Goal: Contribute content: Add original content to the website for others to see

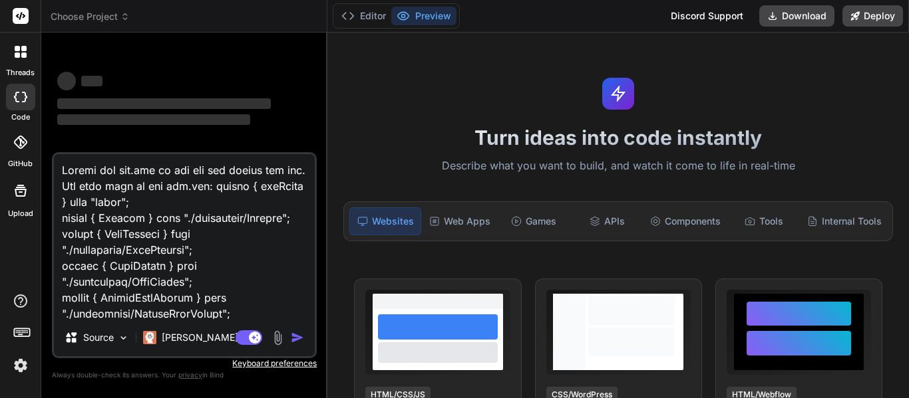
click at [180, 261] on textarea at bounding box center [184, 236] width 261 height 165
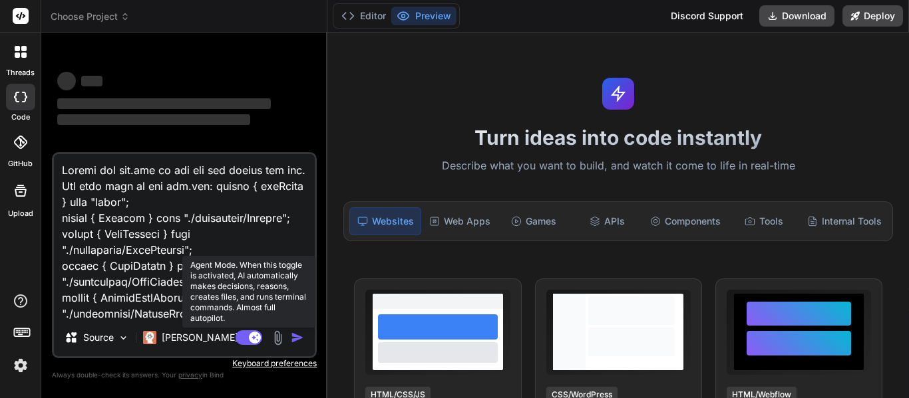
click at [241, 337] on rect at bounding box center [248, 338] width 27 height 15
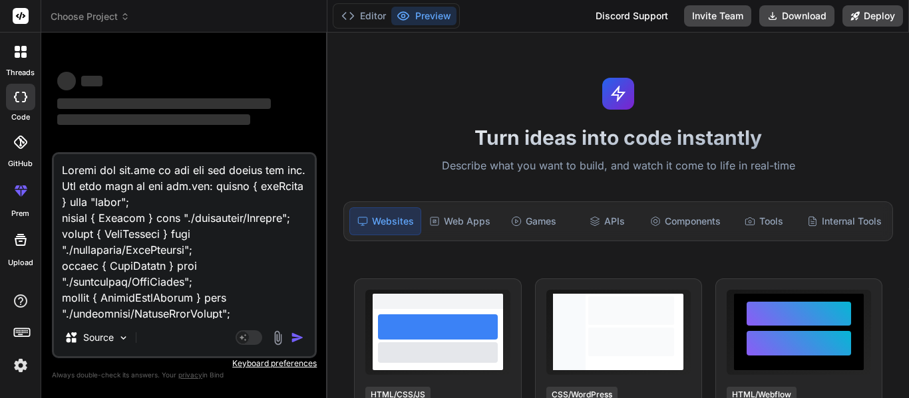
click at [137, 281] on textarea at bounding box center [184, 236] width 261 height 165
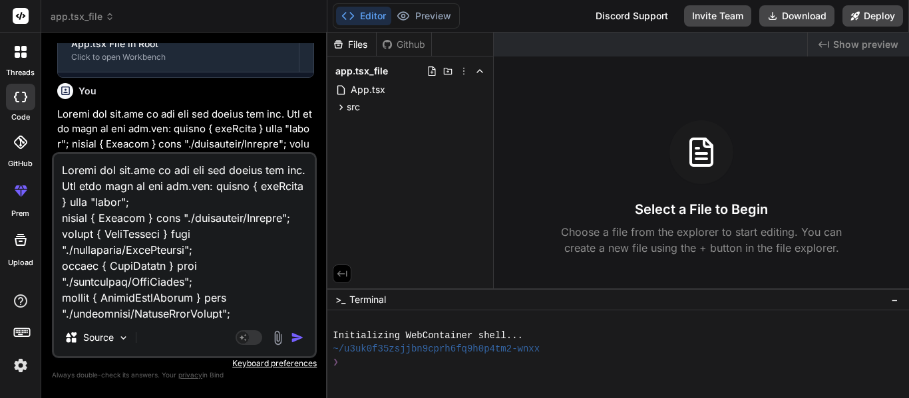
scroll to position [766, 0]
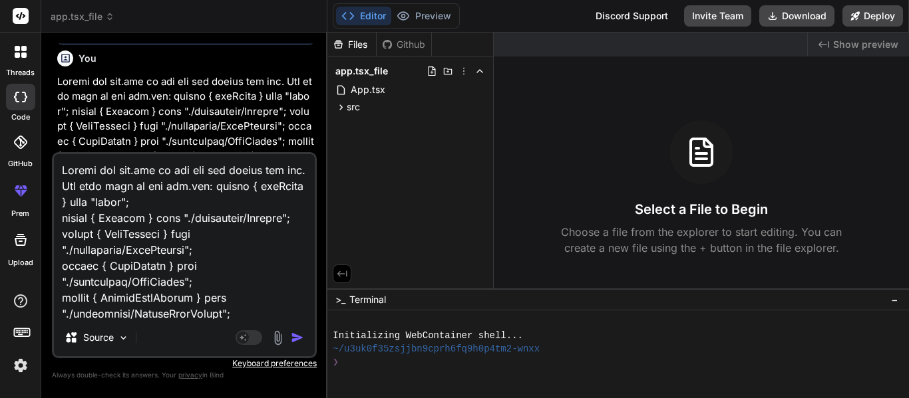
click at [23, 65] on div at bounding box center [21, 52] width 28 height 28
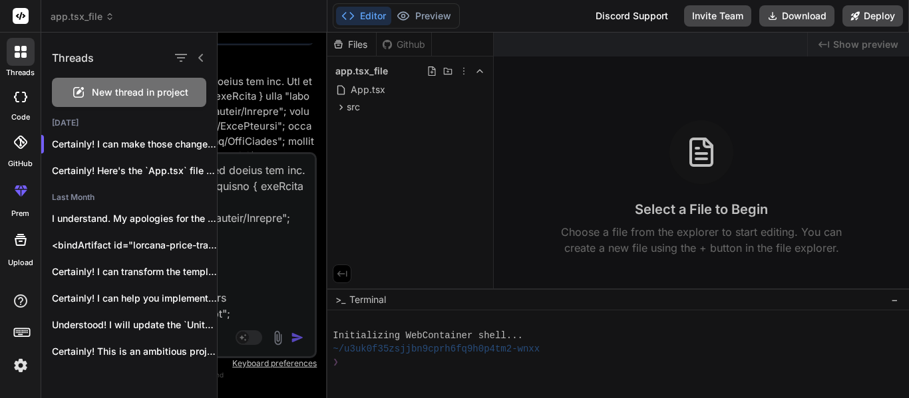
click at [94, 91] on span "New thread in project" at bounding box center [140, 92] width 96 height 13
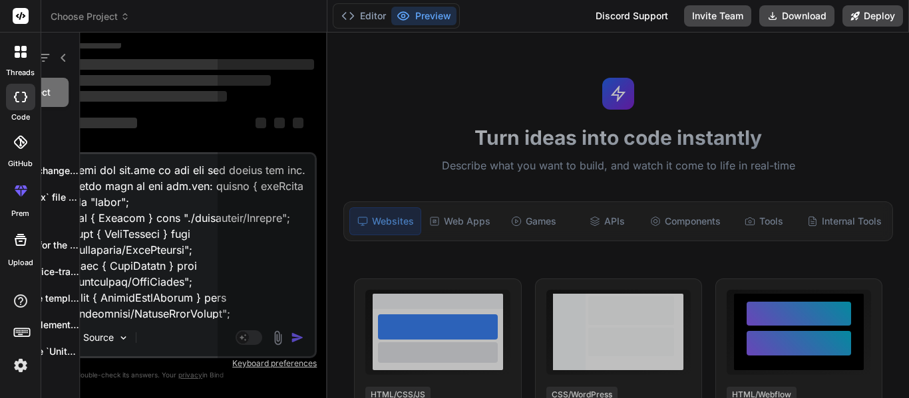
scroll to position [40, 0]
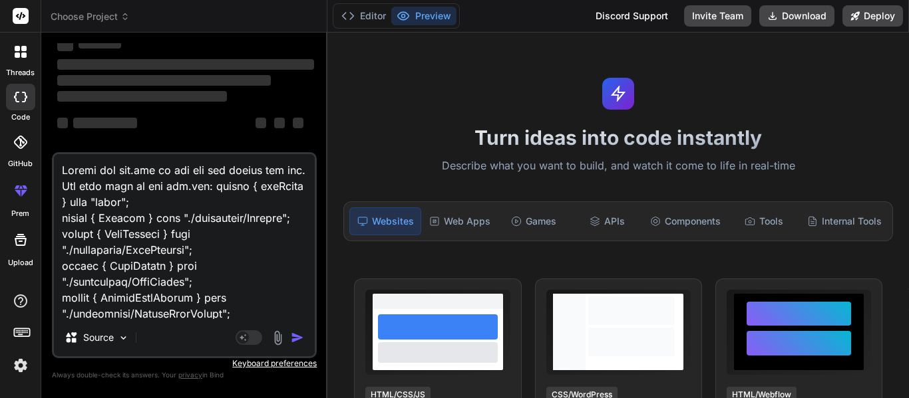
click at [201, 272] on textarea at bounding box center [184, 236] width 261 height 165
type textarea "x"
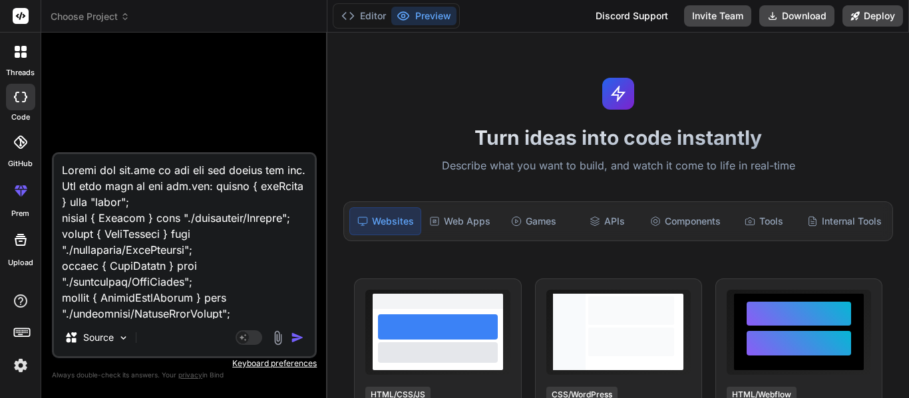
scroll to position [0, 0]
type textarea "C"
type textarea "x"
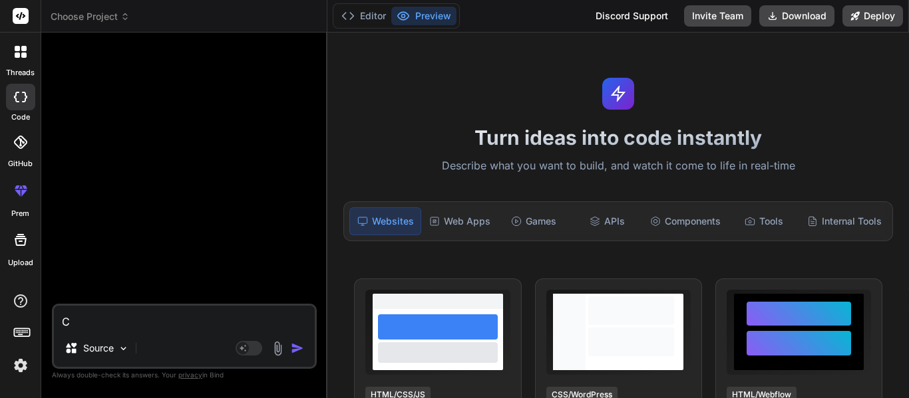
type textarea "Cr"
type textarea "x"
type textarea "Cre"
type textarea "x"
type textarea "Crea"
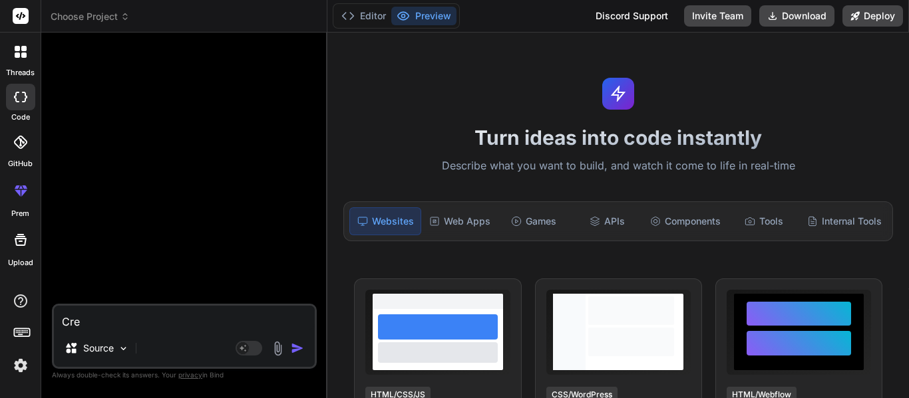
type textarea "x"
type textarea "Creat"
type textarea "x"
type textarea "Create"
type textarea "x"
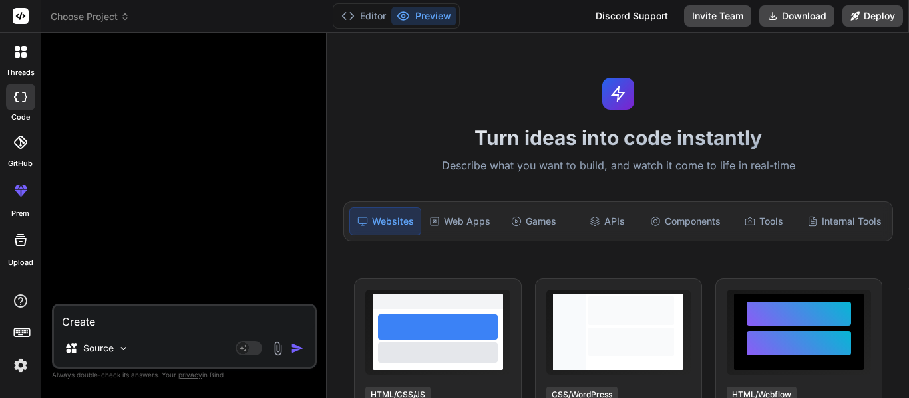
type textarea "Create"
type textarea "x"
type textarea "Create m"
type textarea "x"
type textarea "Create me"
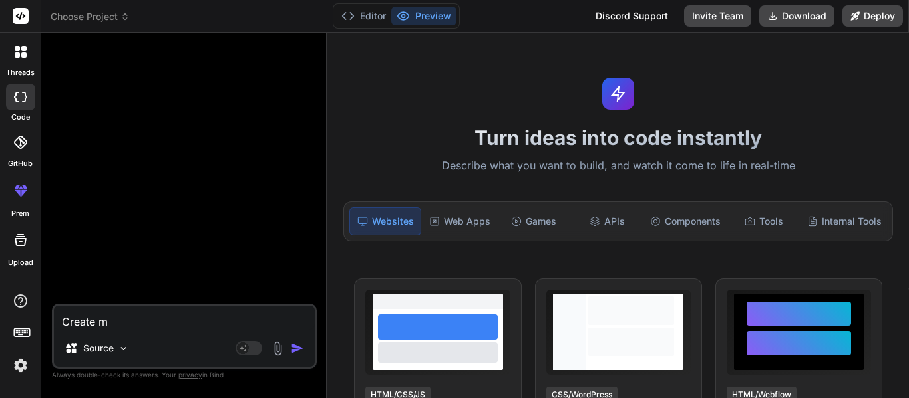
type textarea "x"
type textarea "Create me"
type textarea "x"
type textarea "Create me a"
type textarea "x"
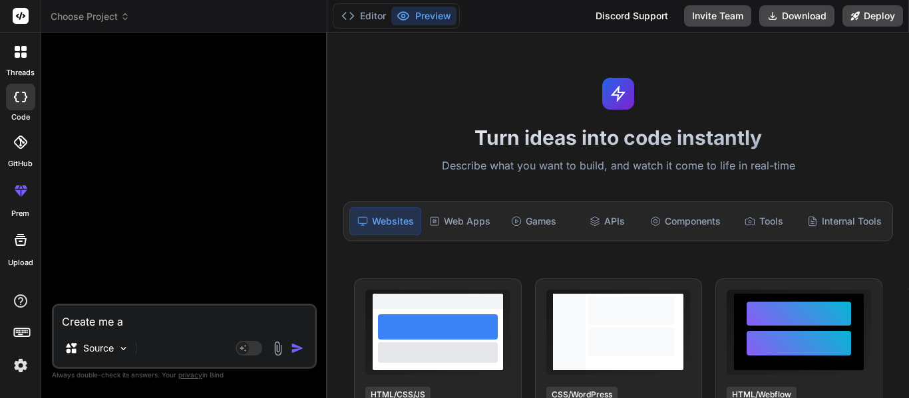
type textarea "Create me an"
type textarea "x"
type textarea "Create me an"
type textarea "x"
type textarea "Create me an a"
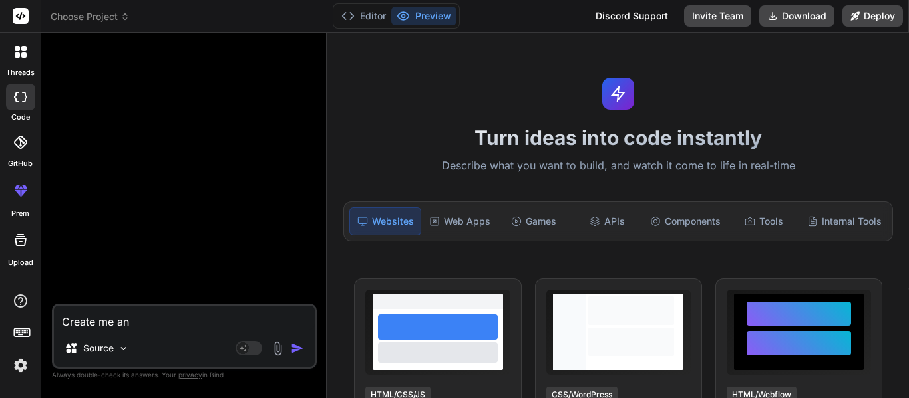
type textarea "x"
type textarea "Create me an ap"
type textarea "x"
type textarea "Create me an app"
type textarea "x"
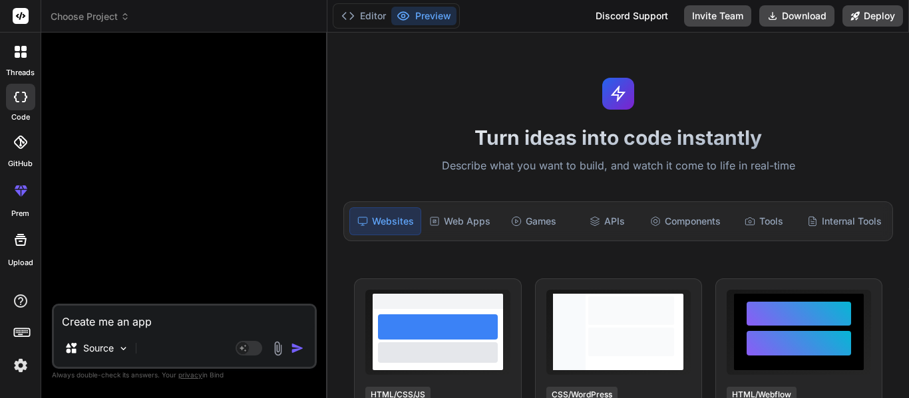
type textarea "Create me an app."
type textarea "x"
type textarea "Create me an app.j"
type textarea "x"
type textarea "Create me an app.js"
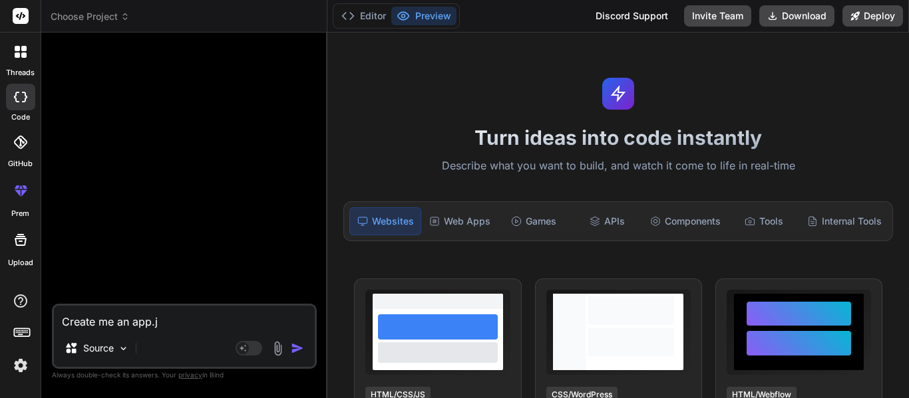
type textarea "x"
type textarea "Create me an app.j"
type textarea "x"
type textarea "Create me an app."
type textarea "x"
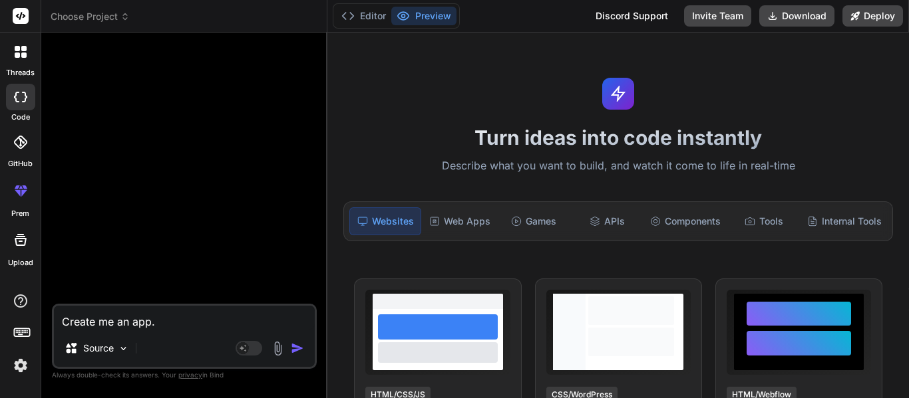
type textarea "Create me an app.t"
type textarea "x"
type textarea "Create me an app.ts"
type textarea "x"
type textarea "Create me an app.tsx"
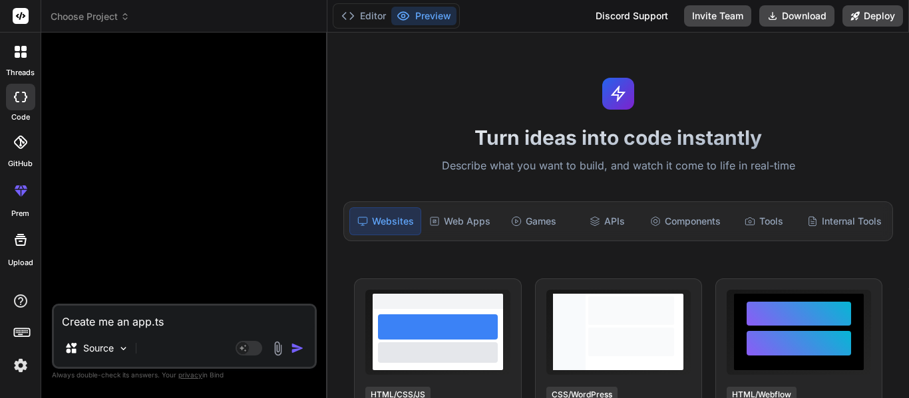
type textarea "x"
type textarea "Create me an app.tsx."
type textarea "x"
type textarea "Create me an app.tsx."
type textarea "x"
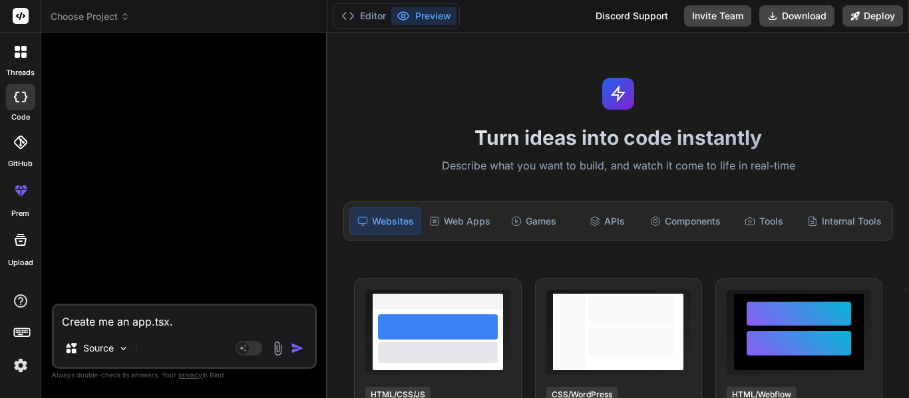
type textarea "Create me an app.tsx. M"
type textarea "x"
type textarea "Create me an app.tsx. Ma"
type textarea "x"
type textarea "Create me an app.tsx. Mak"
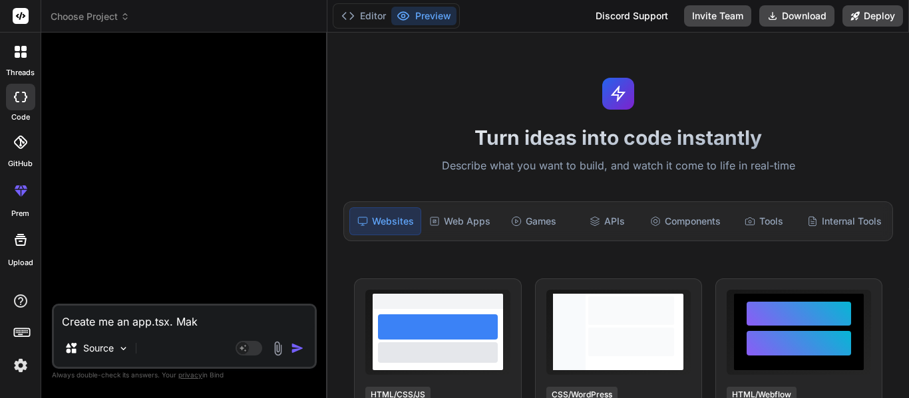
type textarea "x"
type textarea "Create me an app.tsx. Make"
type textarea "x"
type textarea "Create me an app.tsx. Make"
type textarea "x"
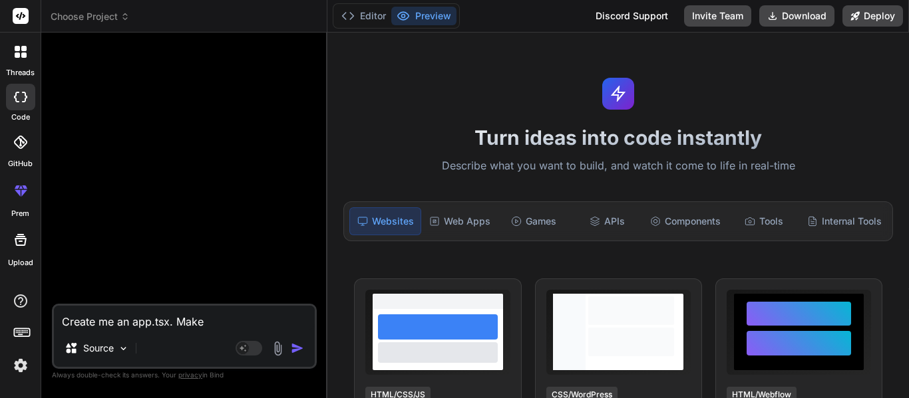
type textarea "Create me an app.tsx. Make i"
type textarea "x"
type textarea "Create me an app.tsx. Make it"
type textarea "x"
type textarea "Create me an app.tsx. Make it"
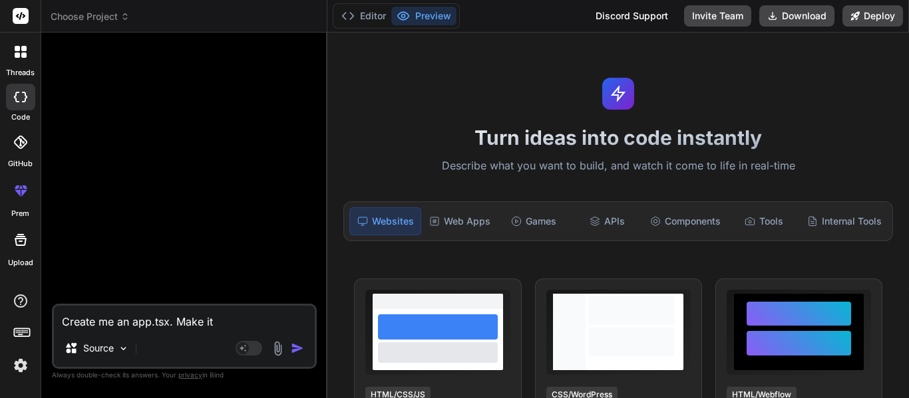
type textarea "x"
type textarea "Create me an app.tsx. Make it s"
type textarea "x"
type textarea "Create me an app.tsx. Make it so"
type textarea "x"
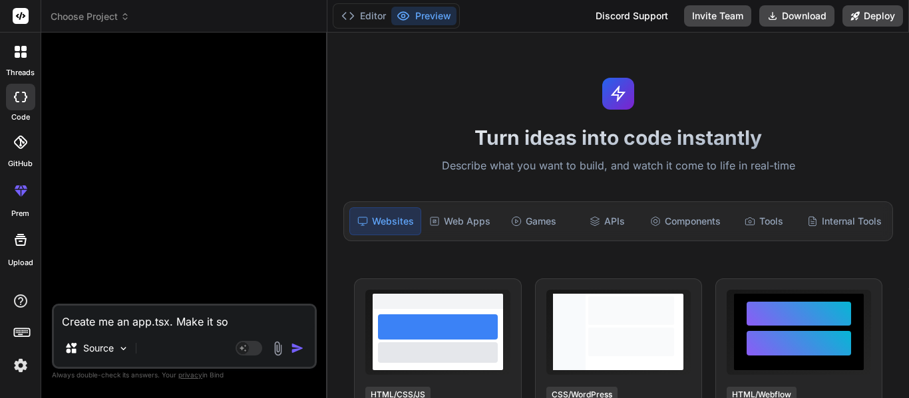
type textarea "Create me an app.tsx. Make it so"
type textarea "x"
type textarea "Create me an app.tsx. Make it so I"
type textarea "x"
type textarea "Create me an app.tsx. Make it so I"
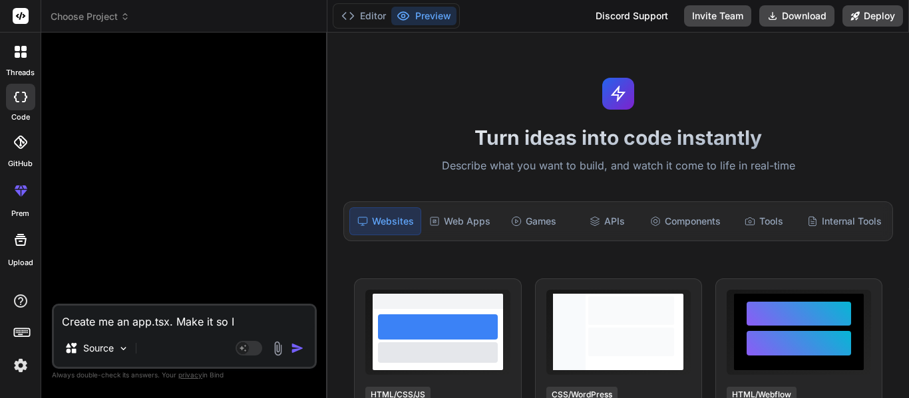
type textarea "x"
type textarea "Create me an app.tsx. Make it so I c"
type textarea "x"
type textarea "Create me an app.tsx. Make it so I cn"
type textarea "x"
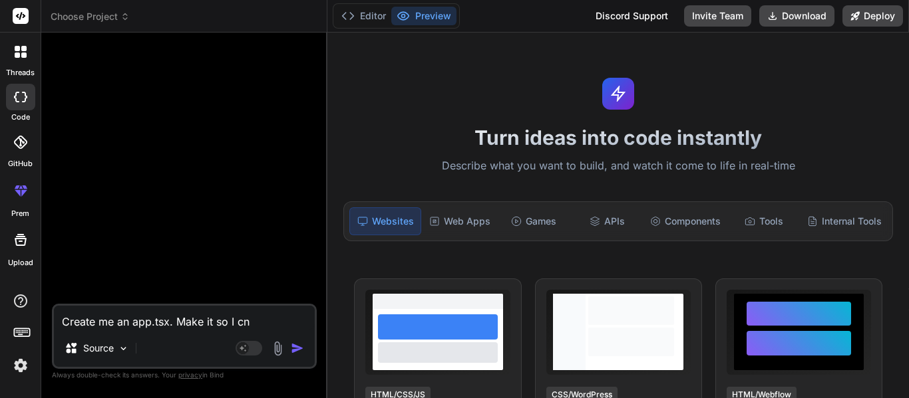
type textarea "Create me an app.tsx. Make it so I cna"
type textarea "x"
type textarea "Create me an app.tsx. Make it so I can"
type textarea "x"
type textarea "Create me an app.tsx. Make it so I can e"
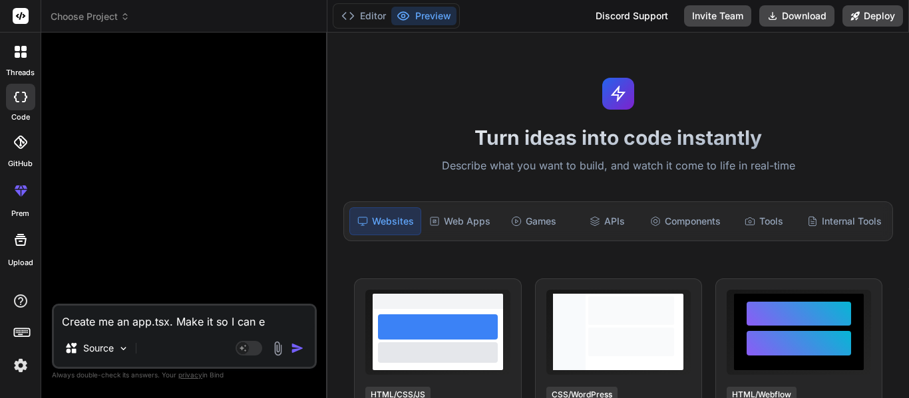
type textarea "x"
type textarea "Create me an app.tsx. Make it so I can ed"
type textarea "x"
type textarea "Create me an app.tsx. Make it so I can edi"
type textarea "x"
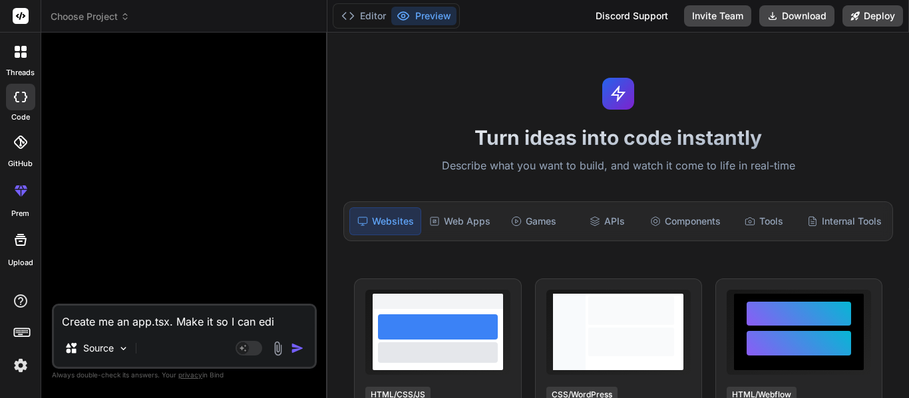
type textarea "Create me an app.tsx. Make it so I can edit"
type textarea "x"
type textarea "Create me an app.tsx. Make it so I can edit"
type textarea "x"
type textarea "Create me an app.tsx. Make it so I can edit t"
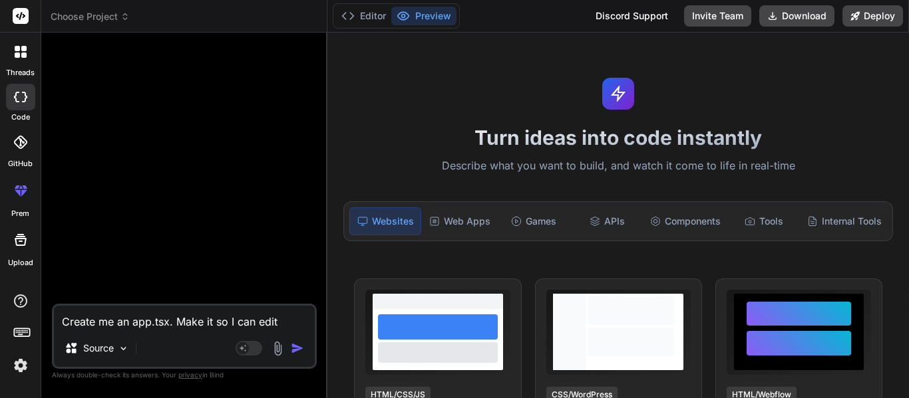
type textarea "x"
type textarea "Create me an app.tsx. Make it so I can edit th"
type textarea "x"
type textarea "Create me an app.tsx. Make it so I can edit the"
type textarea "x"
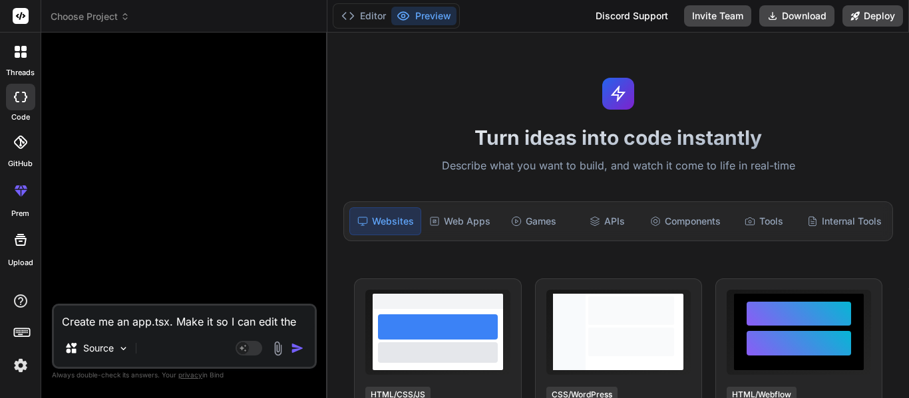
type textarea "Create me an app.tsx. Make it so I can edit the"
type textarea "x"
type textarea "Create me an app.tsx. Make it so I can edit the f"
type textarea "x"
type textarea "Create me an app.tsx. Make it so I can edit the fi"
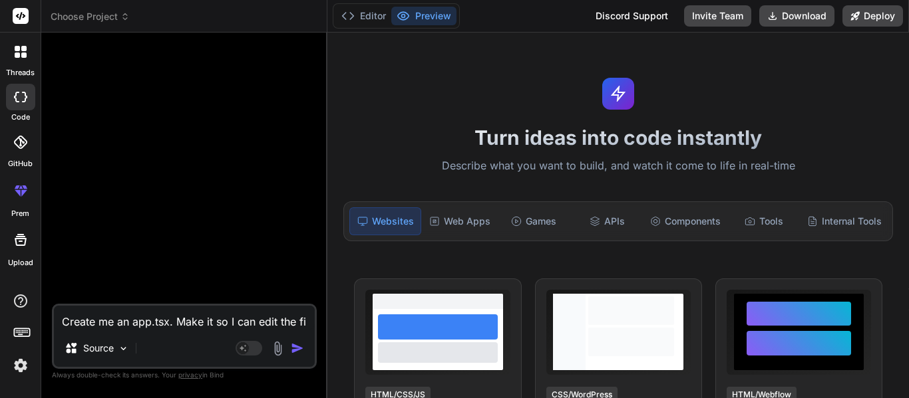
type textarea "x"
type textarea "Create me an app.tsx. Make it so I can edit the fil"
type textarea "x"
type textarea "Create me an app.tsx. Make it so I can edit the file"
type textarea "x"
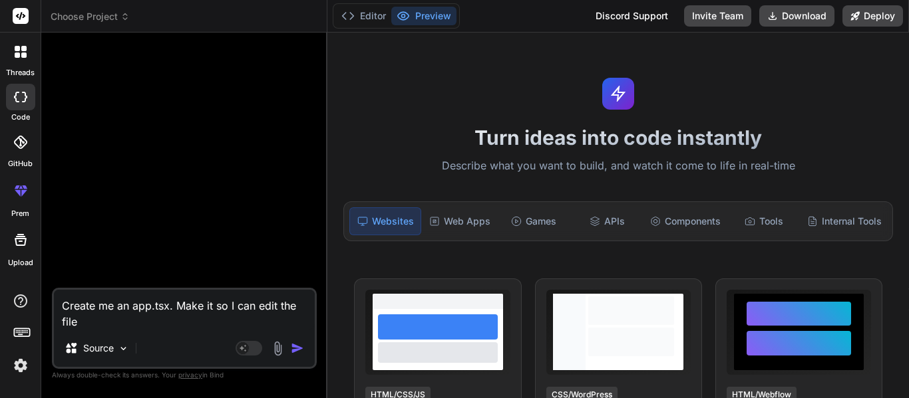
type textarea "Create me an app.tsx. Make it so I can edit the files"
type textarea "x"
type textarea "Create me an app.tsx. Make it so I can edit the files"
type textarea "x"
type textarea "Create me an app.tsx. Make it so I can edit the files a"
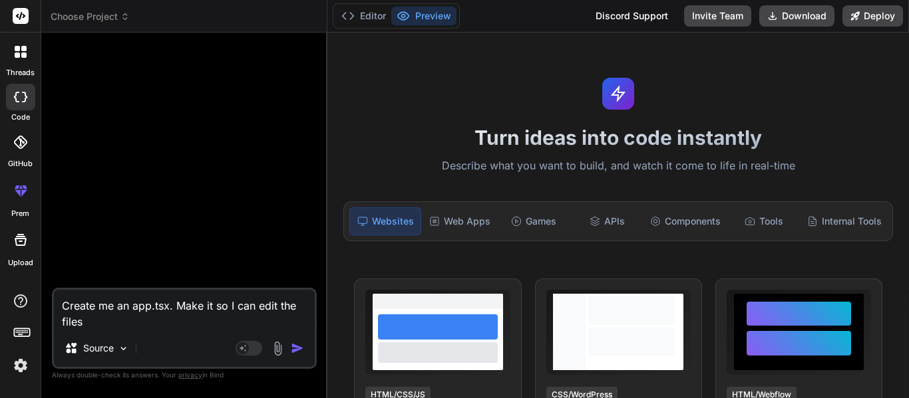
type textarea "x"
type textarea "Create me an app.tsx. Make it so I can edit the files an"
type textarea "x"
type textarea "Create me an app.tsx. Make it so I can edit the files and"
type textarea "x"
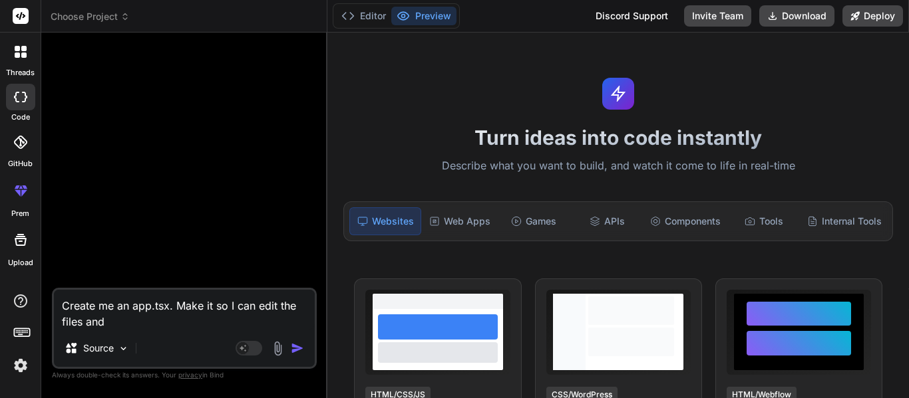
type textarea "Create me an app.tsx. Make it so I can edit the files and"
type textarea "x"
type textarea "Create me an app.tsx. Make it so I can edit the files and y"
type textarea "x"
type textarea "Create me an app.tsx. Make it so I can edit the files and yo"
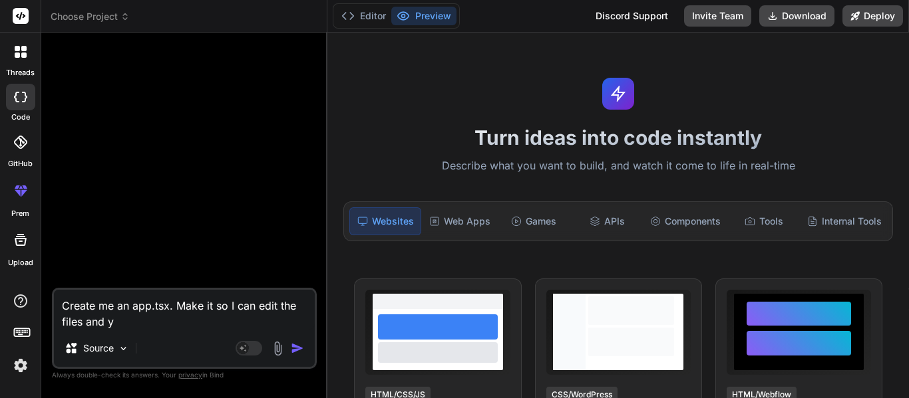
type textarea "x"
type textarea "Create me an app.tsx. Make it so I can edit the files and you"
type textarea "x"
type textarea "Create me an app.tsx. Make it so I can edit the files and you"
type textarea "x"
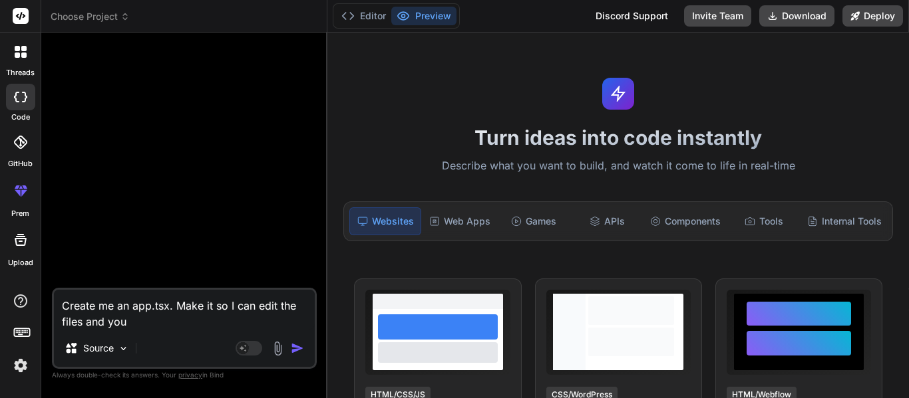
type textarea "Create me an app.tsx. Make it so I can edit the files and you w"
type textarea "x"
type textarea "Create me an app.tsx. Make it so I can edit the files and you wi"
type textarea "x"
type textarea "Create me an app.tsx. Make it so I can edit the files and you wil"
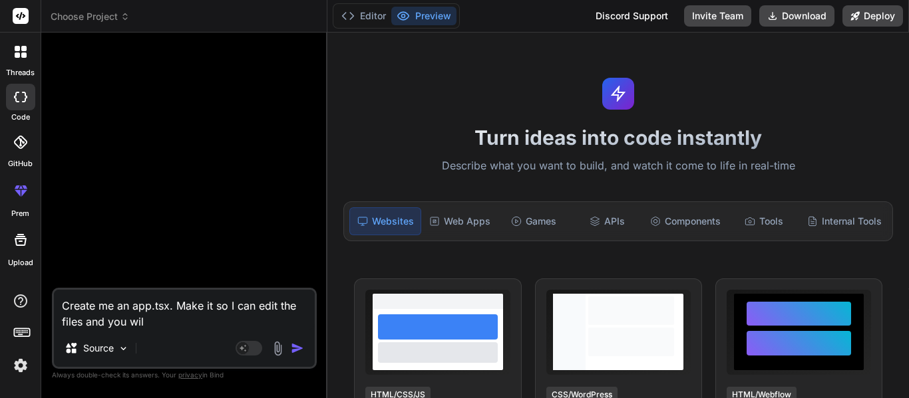
type textarea "x"
type textarea "Create me an app.tsx. Make it so I can edit the files and you will"
type textarea "x"
type textarea "Create me an app.tsx. Make it so I can edit the files and you will"
type textarea "x"
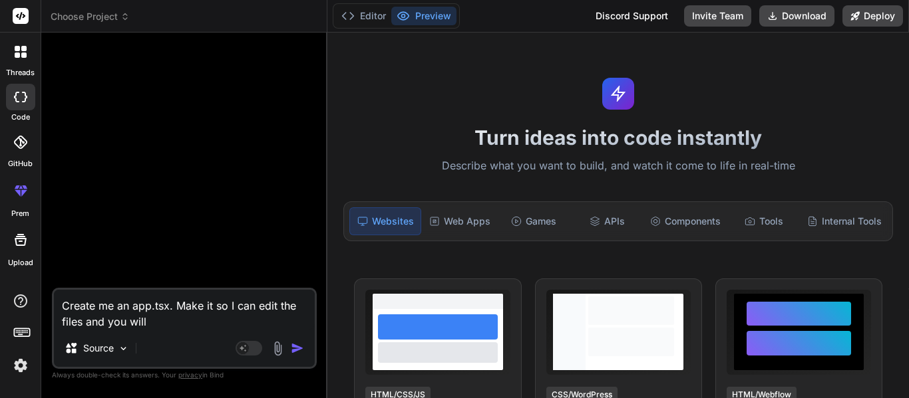
type textarea "Create me an app.tsx. Make it so I can edit the files and you will l"
type textarea "x"
type textarea "Create me an app.tsx. Make it so I can edit the files and you will"
type textarea "x"
type textarea "Create me an app.tsx. Make it so I can edit the files and you will c"
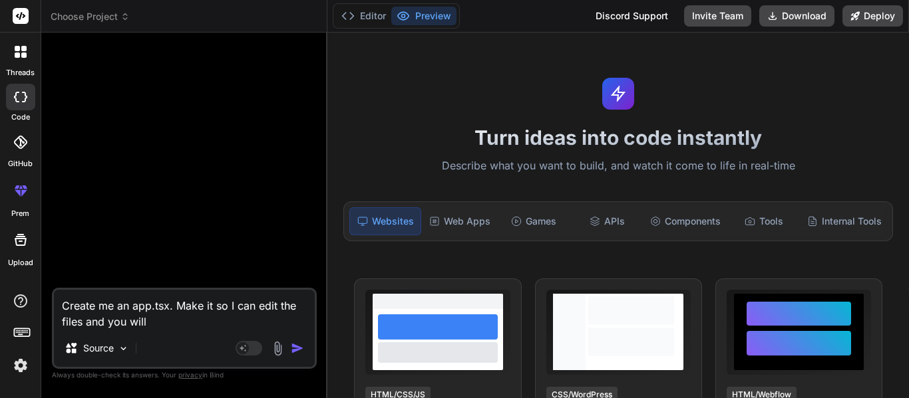
type textarea "x"
type textarea "Create me an app.tsx. Make it so I can edit the files and you will ch"
type textarea "x"
type textarea "Create me an app.tsx. Make it so I can edit the files and you will che"
type textarea "x"
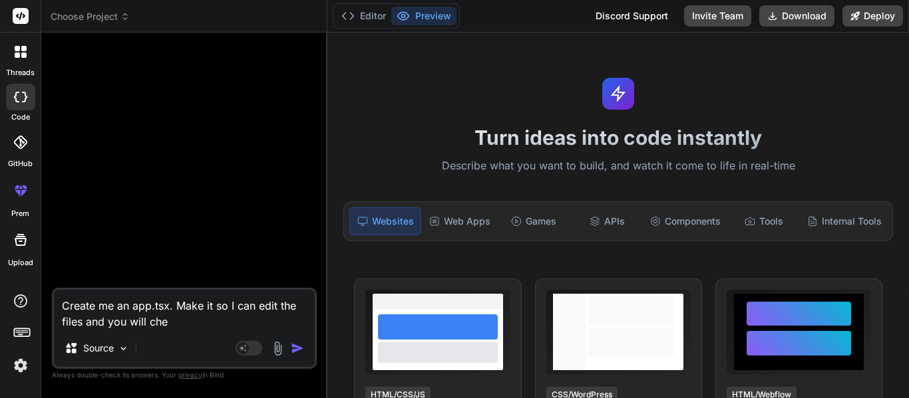
type textarea "Create me an app.tsx. Make it so I can edit the files and you will chec"
type textarea "x"
type textarea "Create me an app.tsx. Make it so I can edit the files and you will check"
type textarea "x"
type textarea "Create me an app.tsx. Make it so I can edit the files and you will check"
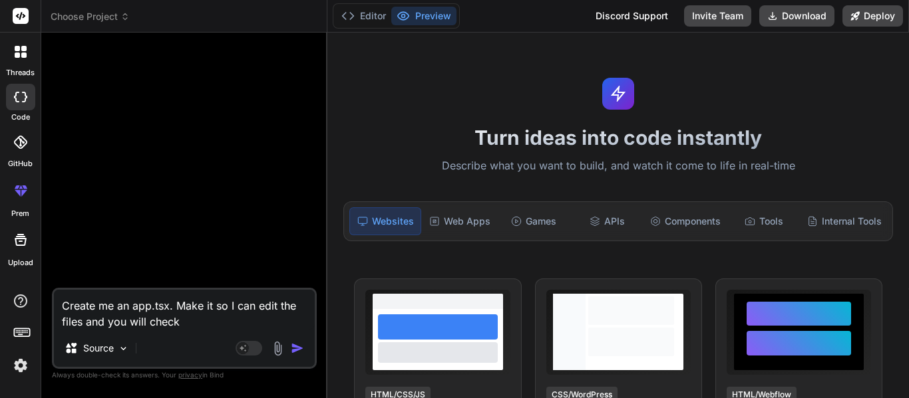
type textarea "x"
type textarea "Create me an app.tsx. Make it so I can edit the files and you will check f"
type textarea "x"
type textarea "Create me an app.tsx. Make it so I can edit the files and you will check fo"
type textarea "x"
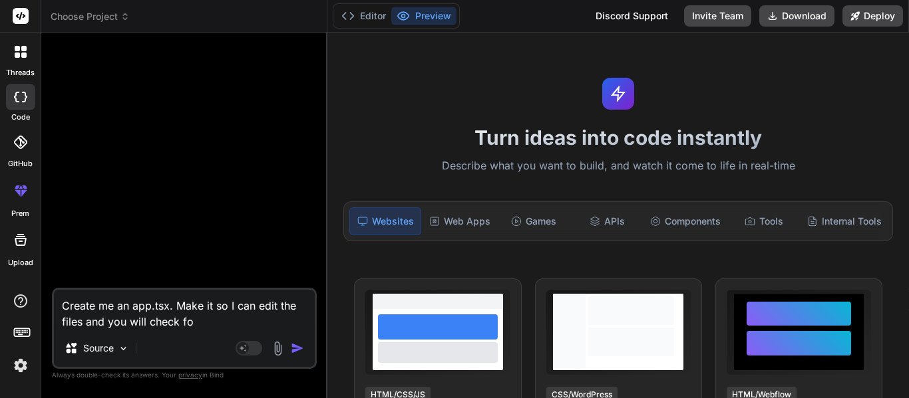
type textarea "Create me an app.tsx. Make it so I can edit the files and you will check for"
type textarea "x"
type textarea "Create me an app.tsx. Make it so I can edit the files and you will check for"
type textarea "x"
type textarea "Create me an app.tsx. Make it so I can edit the files and you will check for t"
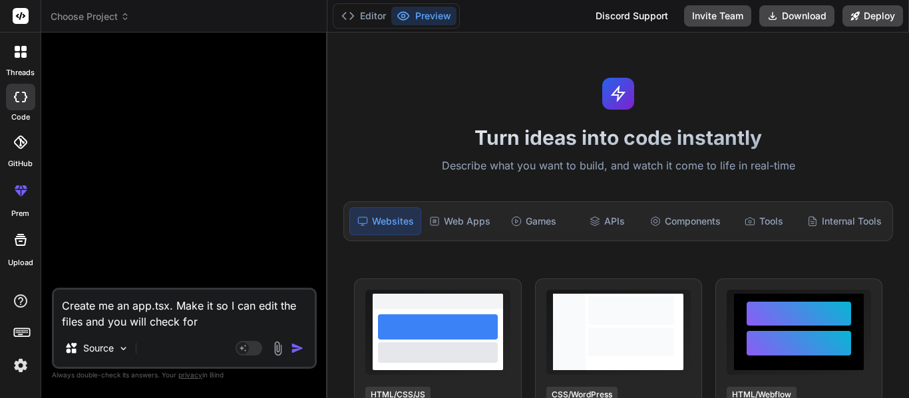
type textarea "x"
type textarea "Create me an app.tsx. Make it so I can edit the files and you will check for th"
type textarea "x"
type textarea "Create me an app.tsx. Make it so I can edit the files and you will check for the"
type textarea "x"
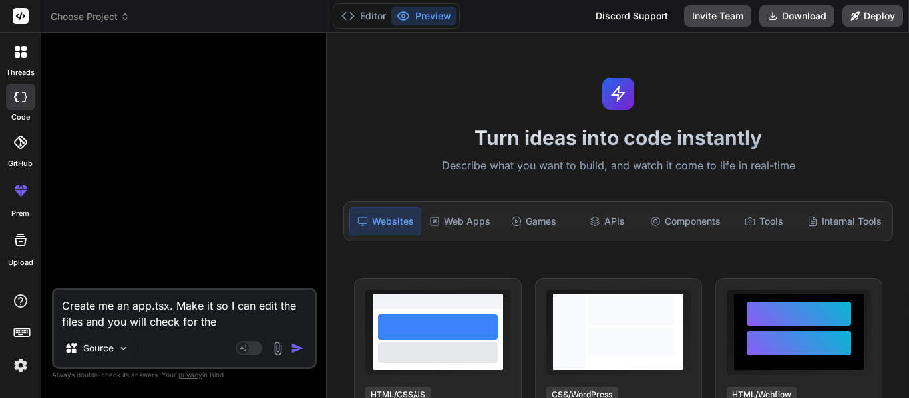
type textarea "Create me an app.tsx. Make it so I can edit the files and you will check for the"
type textarea "x"
type textarea "Create me an app.tsx. Make it so I can edit the files and you will check for th…"
type textarea "x"
type textarea "Create me an app.tsx. Make it so I can edit the files and you will check for th…"
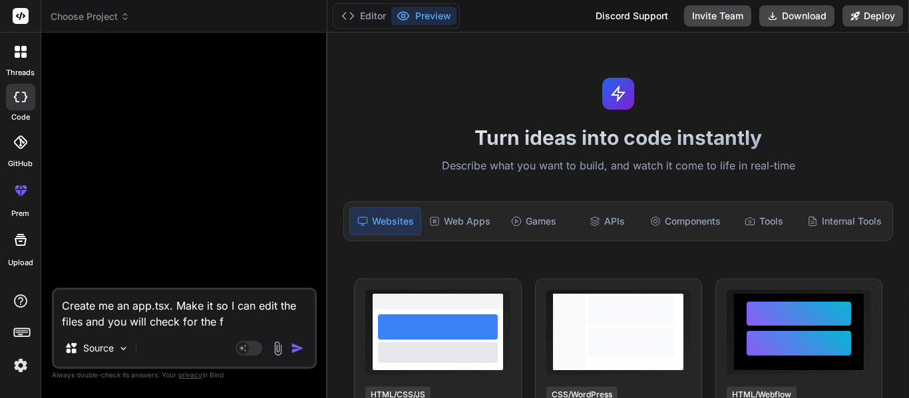
type textarea "x"
type textarea "Create me an app.tsx. Make it so I can edit the files and you will check for th…"
type textarea "x"
type textarea "Create me an app.tsx. Make it so I can edit the files and you will check for th…"
type textarea "x"
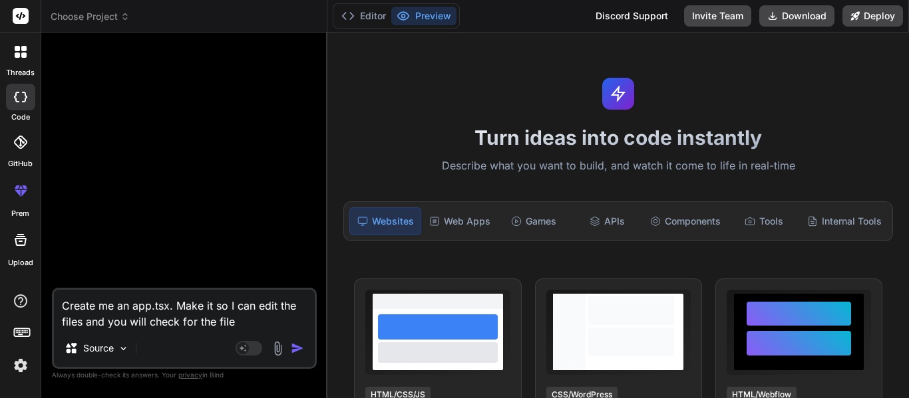
type textarea "Create me an app.tsx. Make it so I can edit the files and you will check for th…"
type textarea "x"
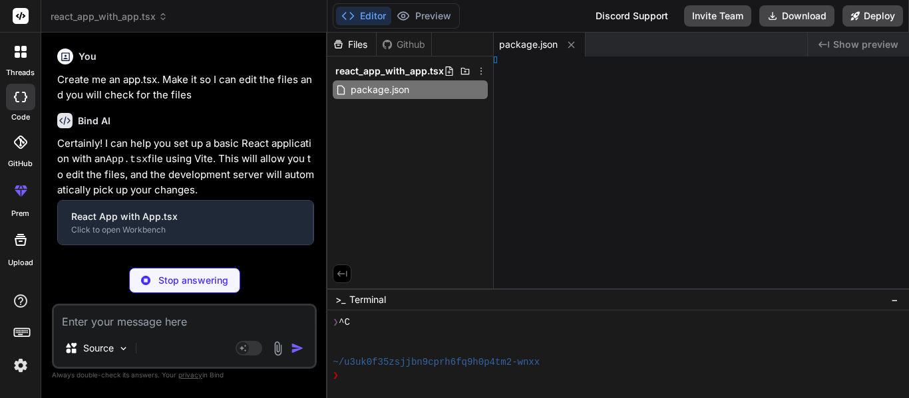
type textarea "x"
type textarea "ml>"
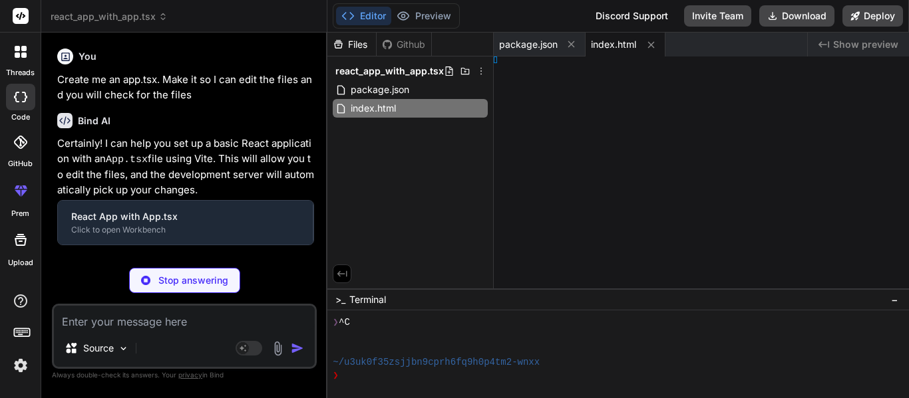
type textarea "x"
type textarea "Mode>, )"
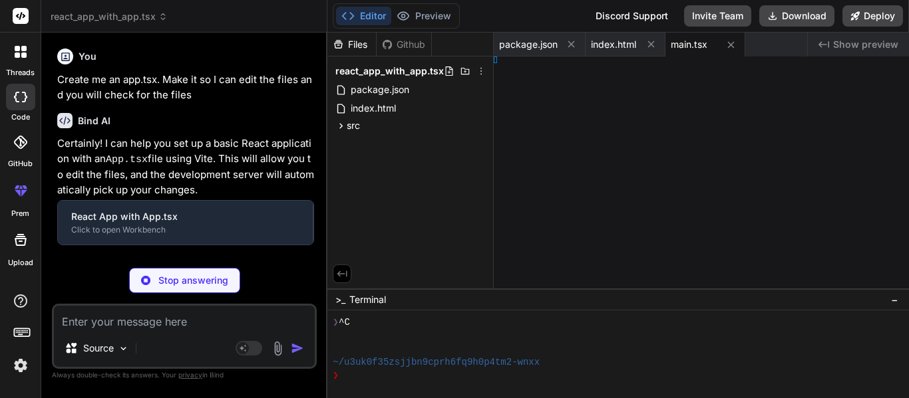
type textarea "x"
type textarea "ult App"
type textarea "x"
type textarea "space; }"
type textarea "x"
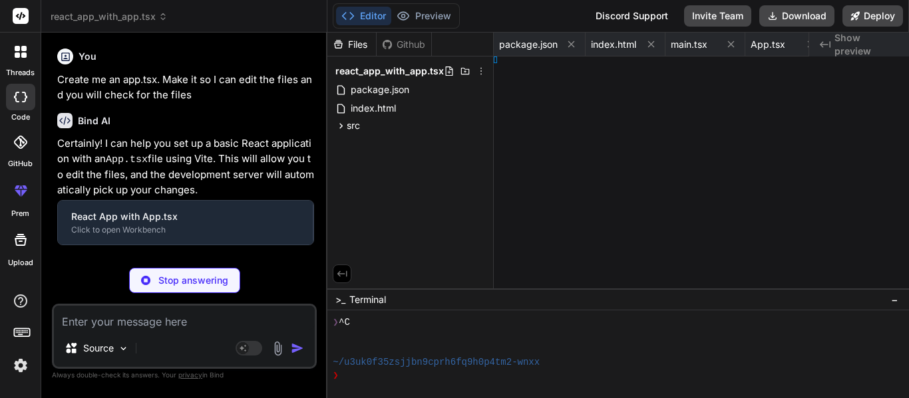
type textarea "g-color; }"
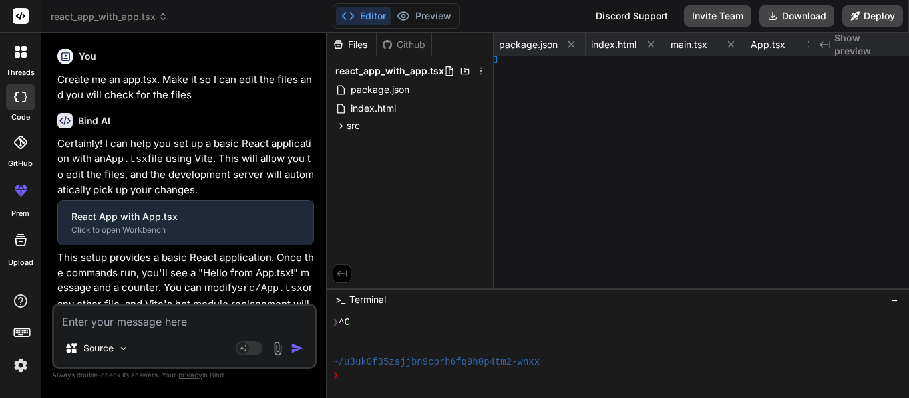
type textarea "x"
